Goal: Transaction & Acquisition: Purchase product/service

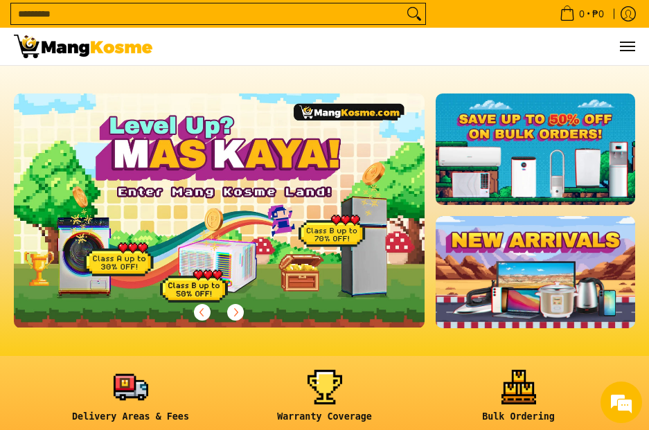
scroll to position [0, 411]
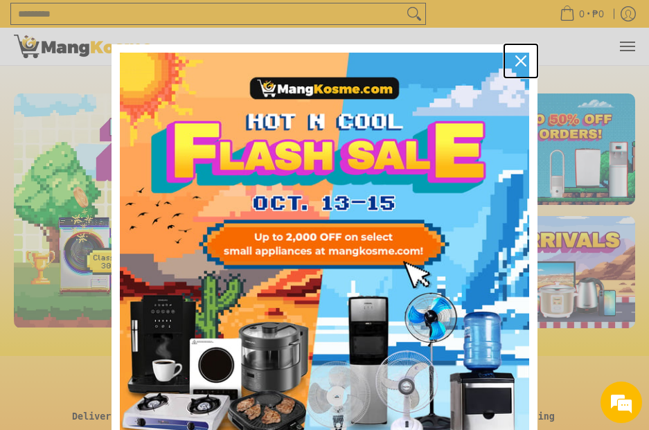
click at [520, 58] on icon "close icon" at bounding box center [520, 60] width 11 height 11
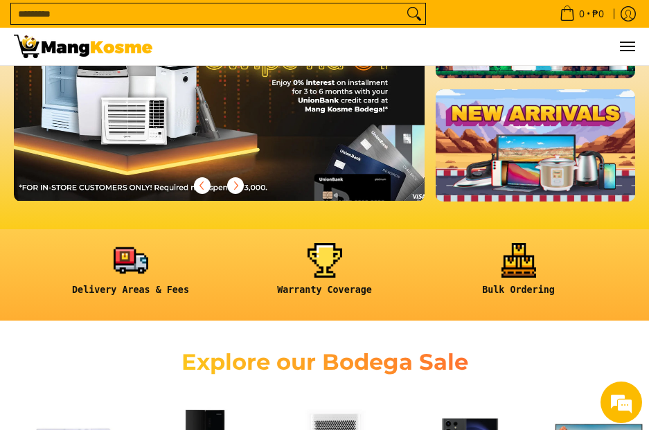
scroll to position [139, 0]
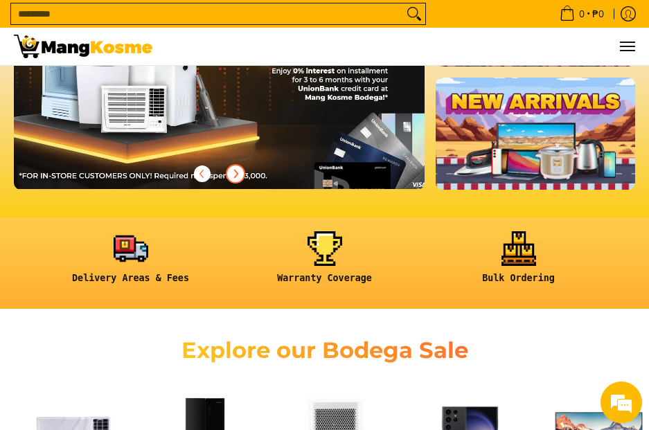
click at [233, 172] on icon "Next" at bounding box center [235, 173] width 11 height 11
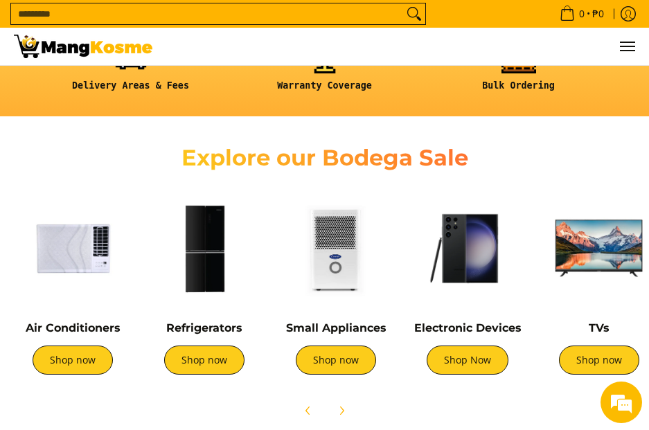
scroll to position [416, 0]
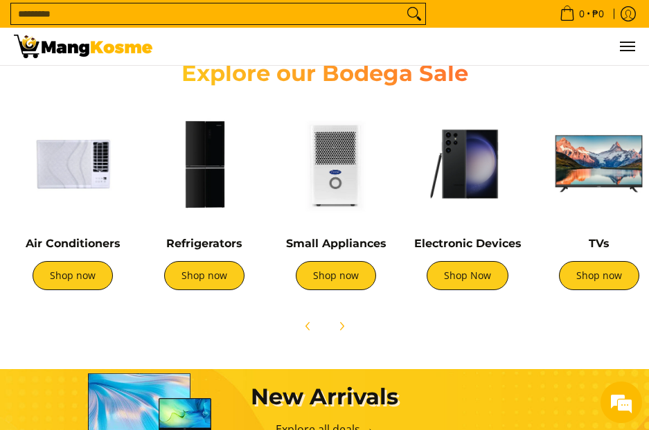
click at [211, 193] on img at bounding box center [204, 164] width 118 height 118
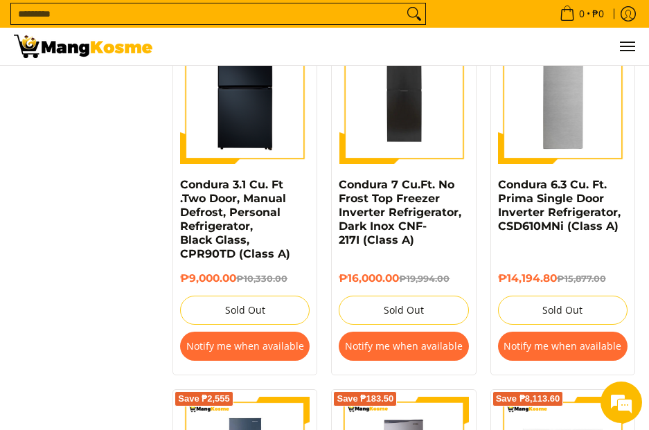
scroll to position [2009, 0]
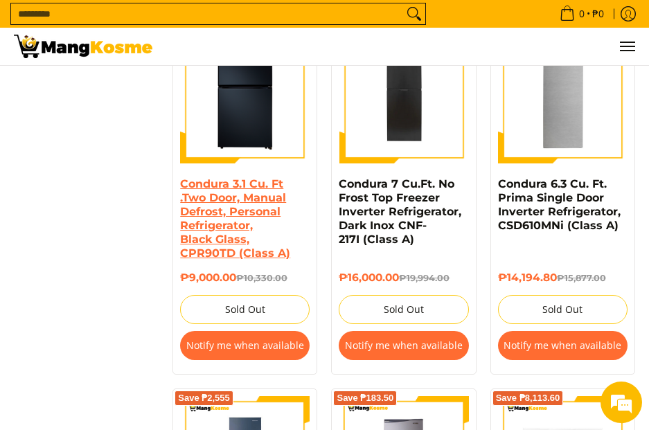
click at [233, 214] on link "Condura 3.1 Cu. Ft .Two Door, Manual Defrost, Personal Refrigerator, Black Glas…" at bounding box center [235, 218] width 110 height 82
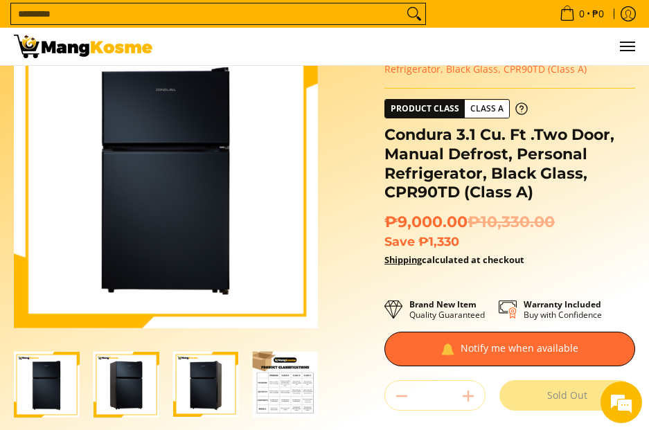
click at [128, 391] on img "Condura 3.1 Cu. Ft .Two Door, Manual Defrost, Personal Refrigerator, Black Glas…" at bounding box center [127, 385] width 66 height 66
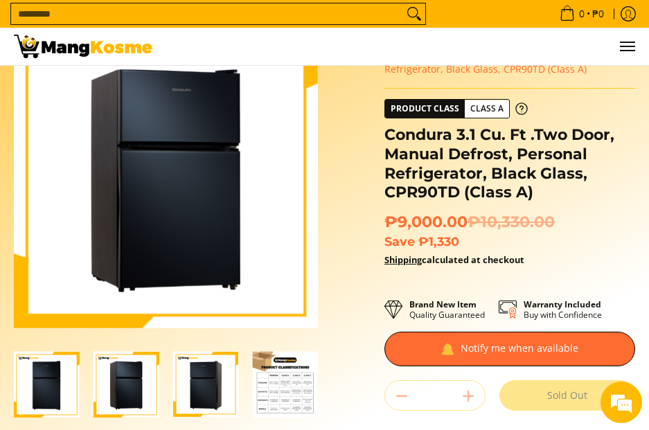
click at [204, 387] on img "Condura 3.1 Cu. Ft .Two Door, Manual Defrost, Personal Refrigerator, Black Glas…" at bounding box center [206, 385] width 66 height 66
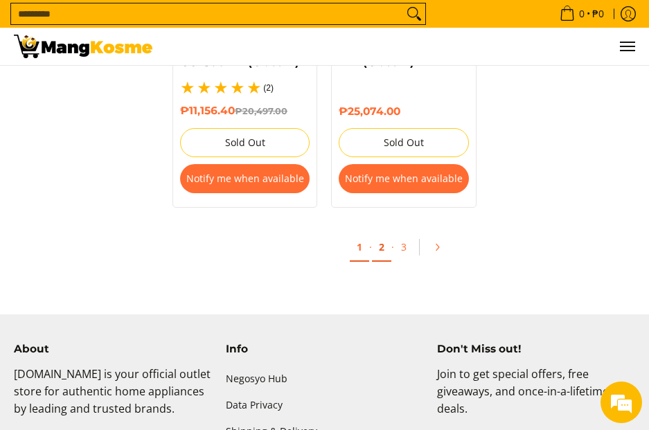
click at [382, 250] on link "2" at bounding box center [381, 247] width 19 height 28
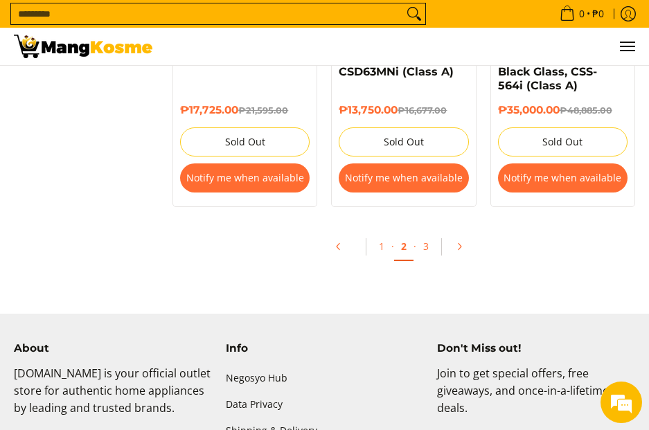
scroll to position [2910, 0]
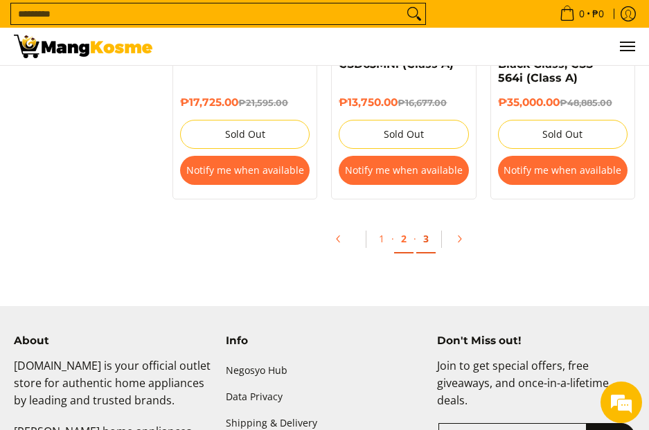
click at [427, 227] on link "3" at bounding box center [425, 239] width 19 height 28
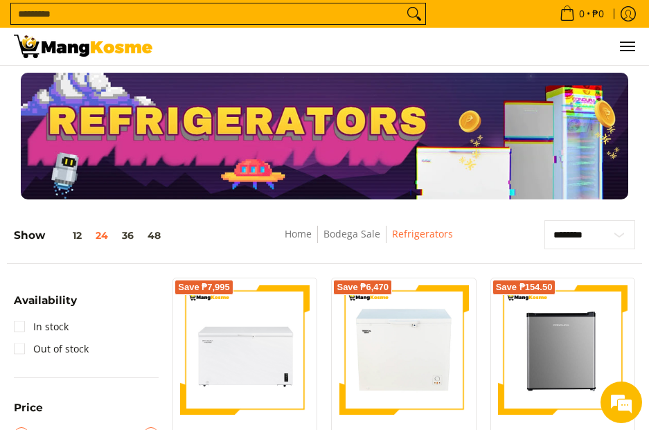
click at [50, 42] on img at bounding box center [83, 47] width 139 height 24
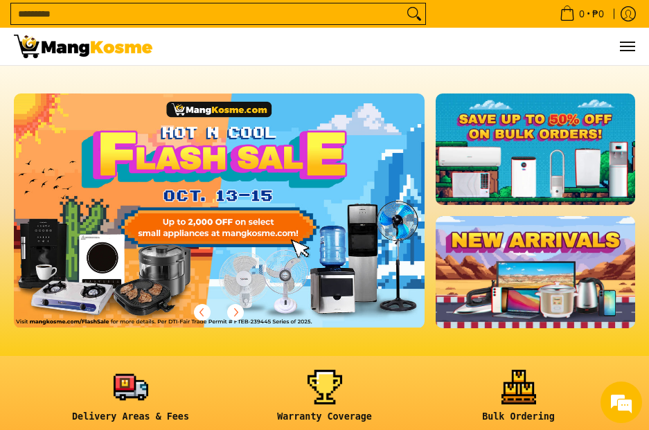
click at [263, 258] on link at bounding box center [241, 222] width 455 height 256
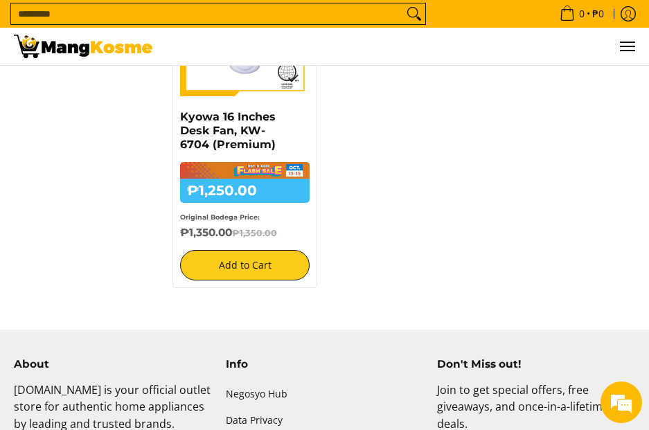
scroll to position [1386, 0]
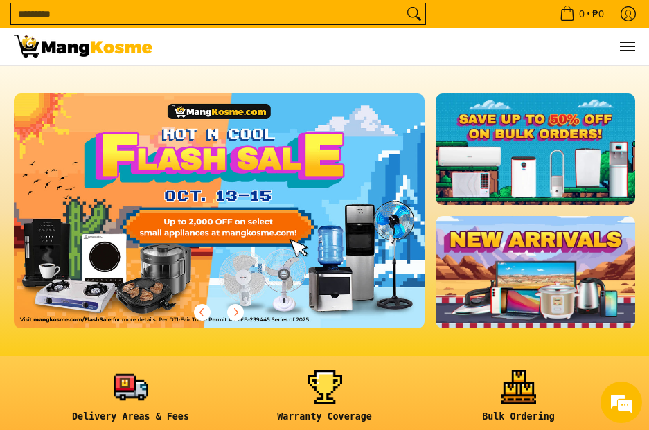
click at [582, 276] on link at bounding box center [536, 272] width 200 height 112
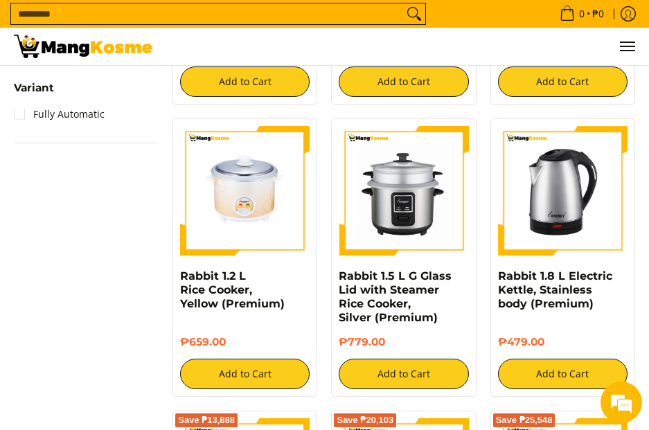
scroll to position [1384, 0]
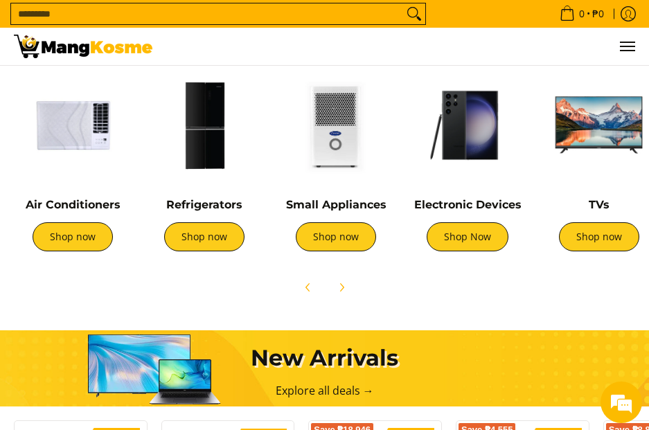
scroll to position [416, 0]
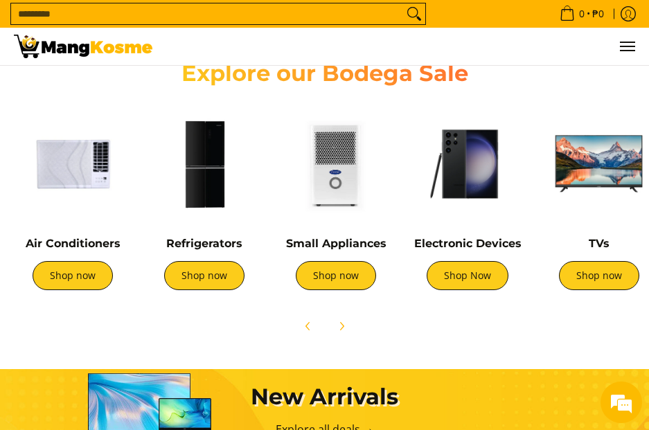
click at [83, 204] on img at bounding box center [73, 164] width 118 height 118
